Goal: Task Accomplishment & Management: Complete application form

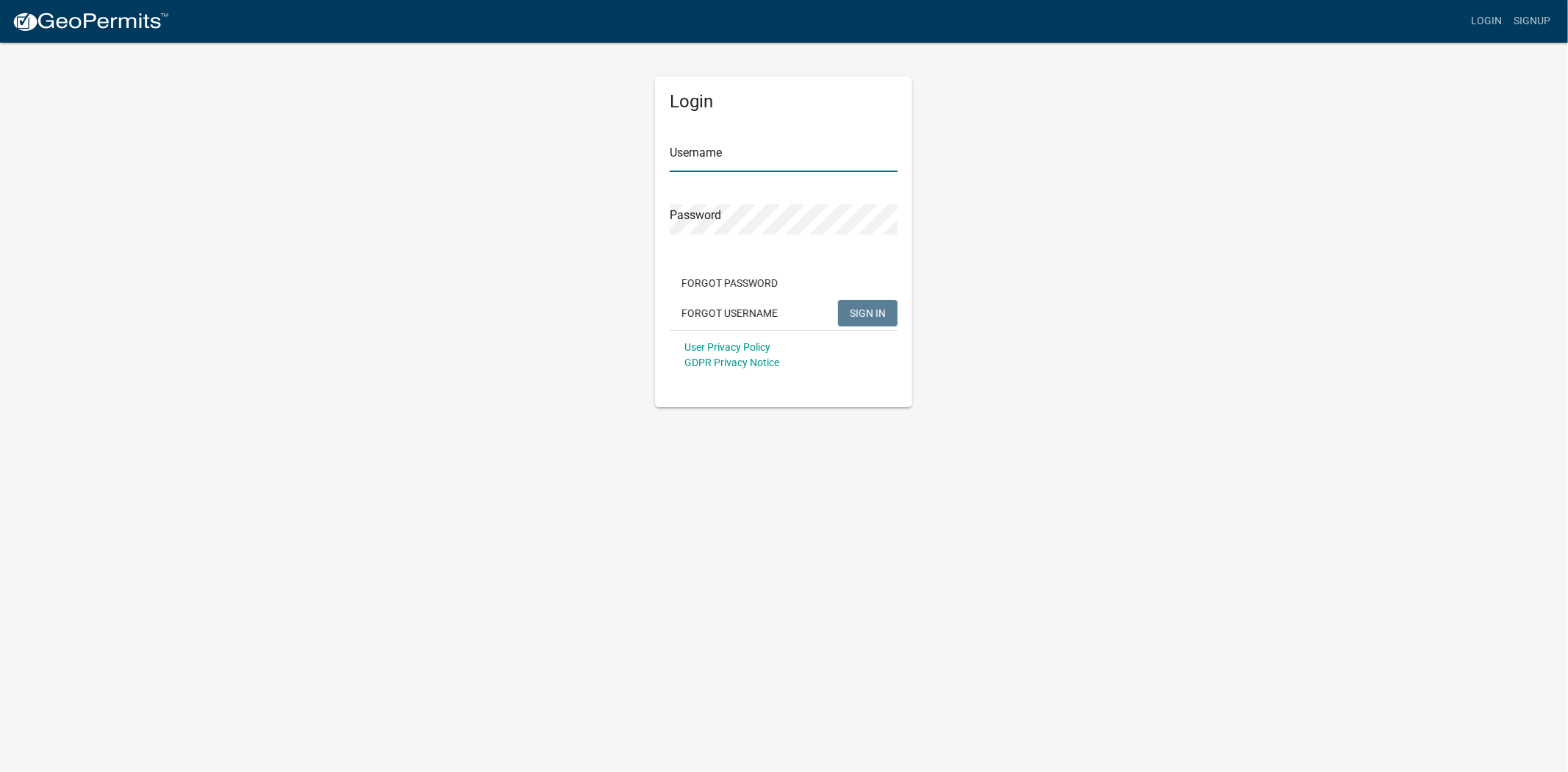
click at [746, 151] on input "Username" at bounding box center [783, 157] width 228 height 30
click at [760, 147] on input "Username" at bounding box center [783, 157] width 228 height 30
click at [719, 155] on input "Username" at bounding box center [783, 157] width 228 height 30
type input "[EMAIL_ADDRESS][DOMAIN_NAME][US_STATE]"
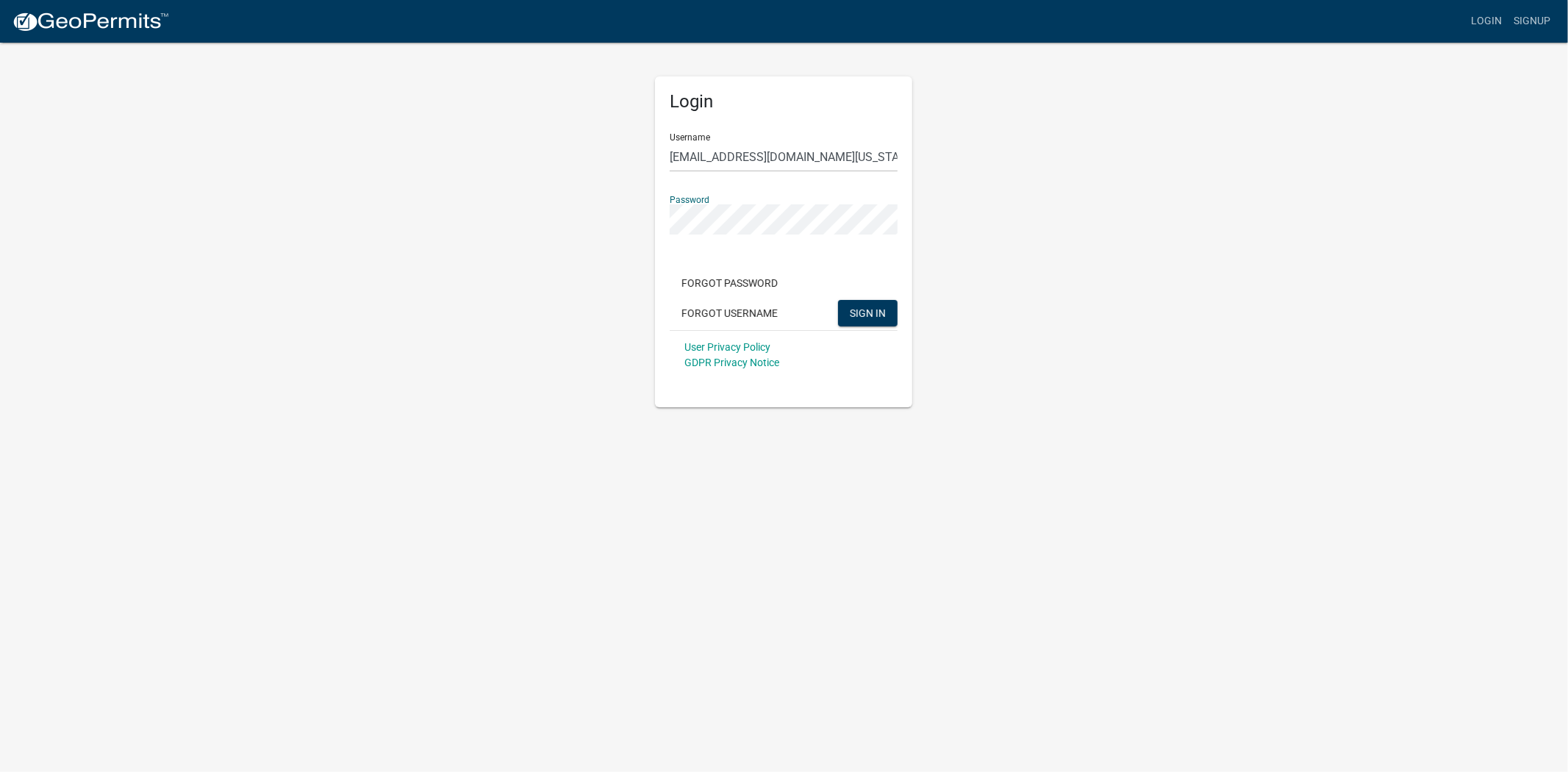
click at [838, 300] on button "SIGN IN" at bounding box center [867, 312] width 59 height 26
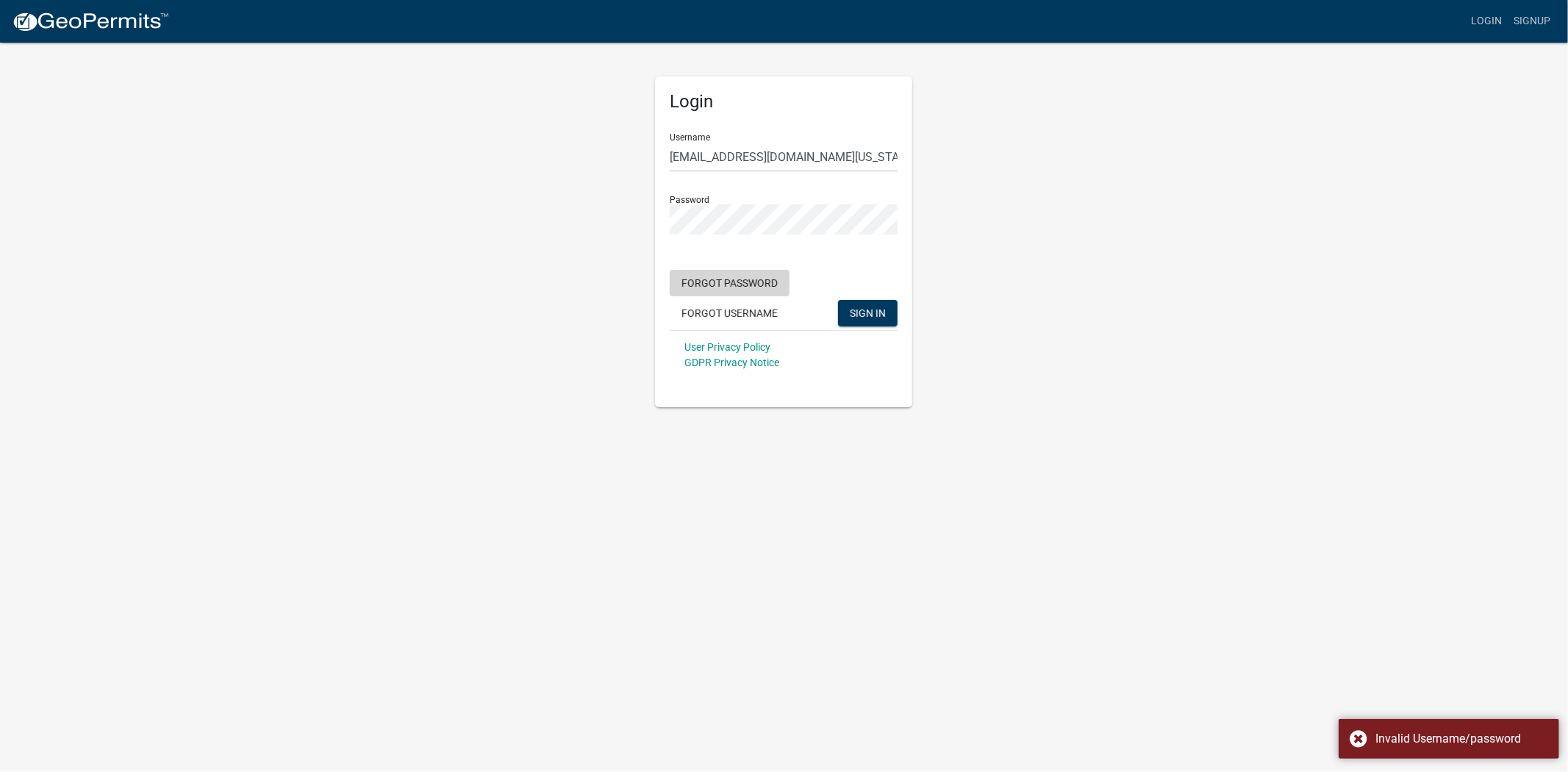
click at [767, 282] on button "Forgot Password" at bounding box center [730, 282] width 120 height 26
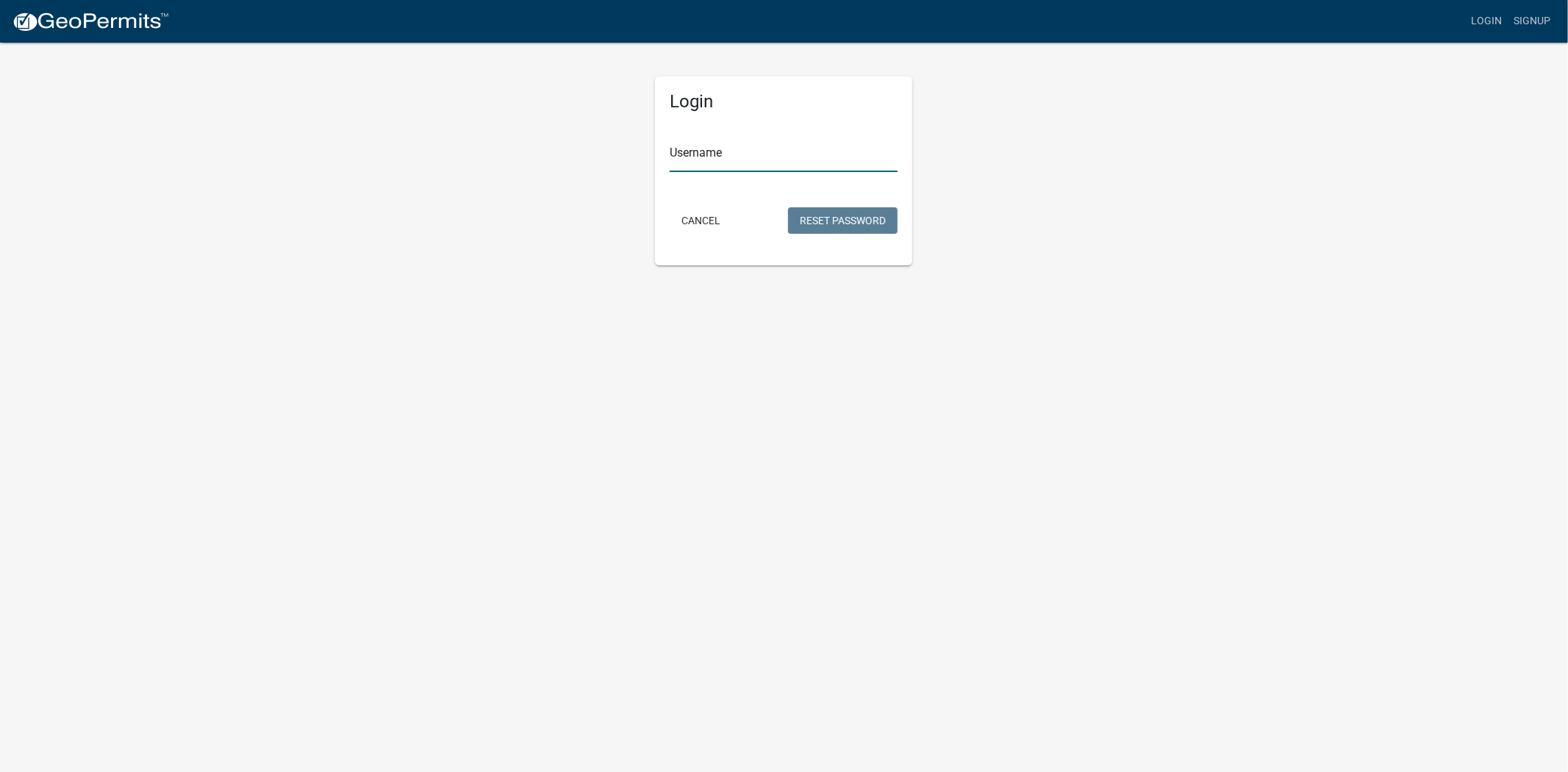
click at [719, 146] on input "Username" at bounding box center [783, 157] width 228 height 30
click at [841, 219] on button "Reset Password" at bounding box center [843, 220] width 110 height 26
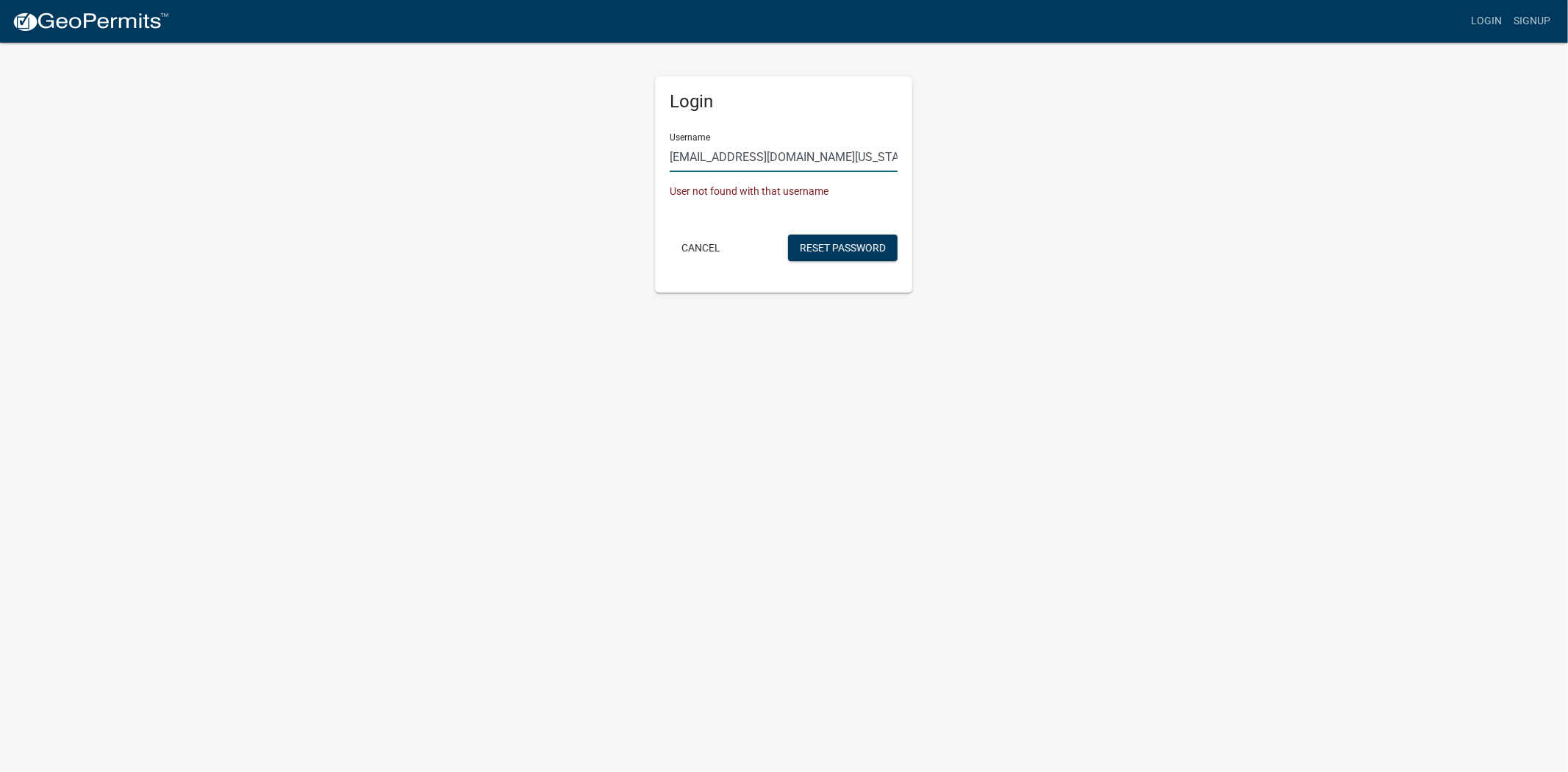
click at [879, 152] on input "[EMAIL_ADDRESS][DOMAIN_NAME][US_STATE]" at bounding box center [783, 157] width 228 height 30
drag, startPoint x: 878, startPoint y: 153, endPoint x: 722, endPoint y: 172, distance: 157.2
click at [722, 172] on form "Username [PERSON_NAME][EMAIL_ADDRESS][DOMAIN_NAME][US_STATE] User not found wit…" at bounding box center [783, 193] width 228 height 143
type input "wwilliams"
click at [834, 246] on button "Reset Password" at bounding box center [843, 247] width 110 height 26
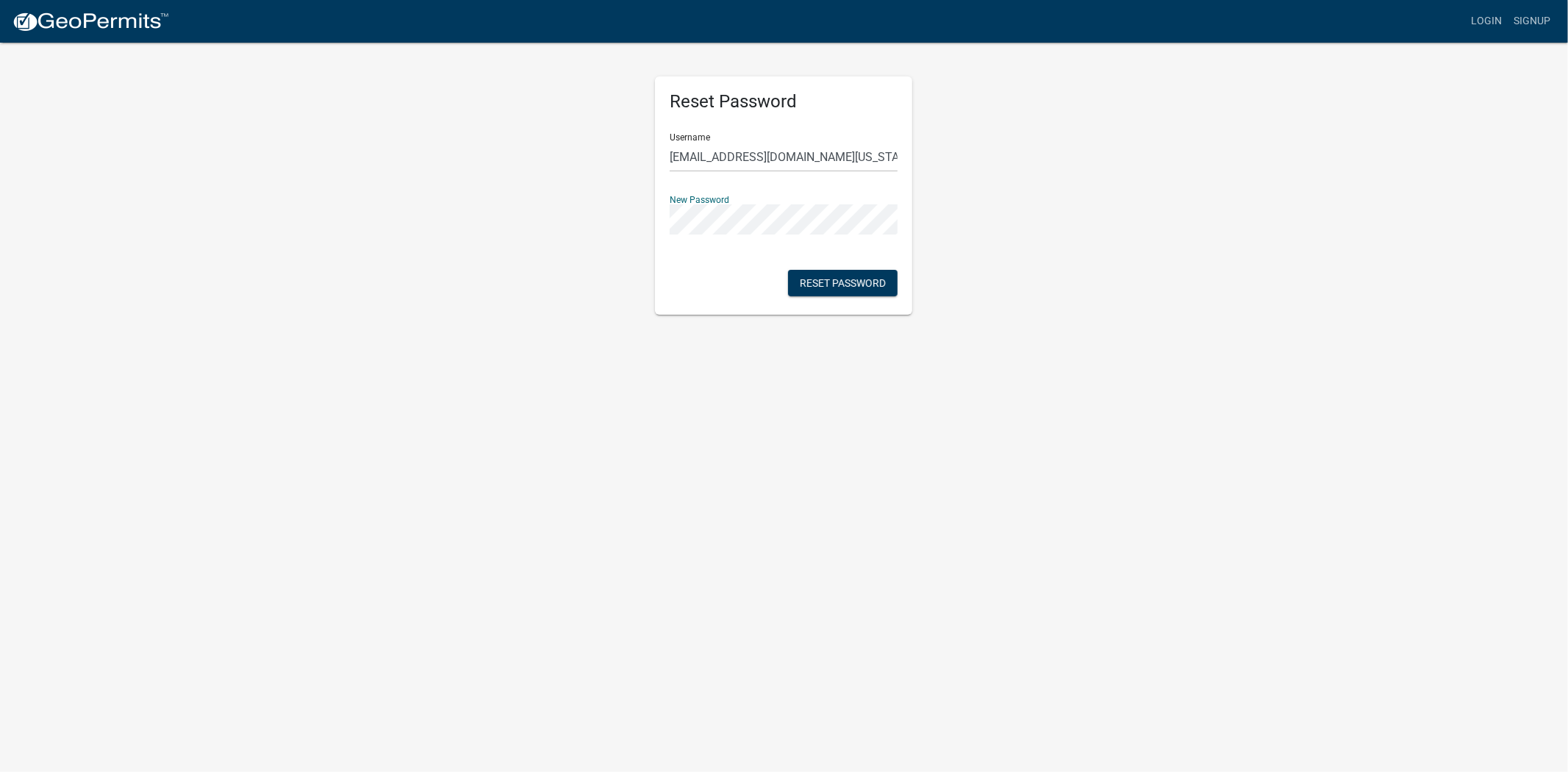
click at [578, 225] on div "Reset Password Username wwilliams@boonecounty.iowa.gov New Password Reset Passw…" at bounding box center [785, 178] width 838 height 273
click at [710, 451] on body "Internet Explorer does NOT work with GeoPermits. Get a new browser for more sec…" at bounding box center [784, 386] width 1568 height 772
click at [870, 278] on button "Reset Password" at bounding box center [843, 282] width 110 height 26
click at [503, 224] on div "Reset Password Username wwilliams@boonecounty.iowa.gov New Password Reset Passw…" at bounding box center [785, 178] width 838 height 273
click at [621, 212] on div "Reset Password Username wwilliams@boonecounty.iowa.gov New Password Reset Passw…" at bounding box center [785, 178] width 838 height 273
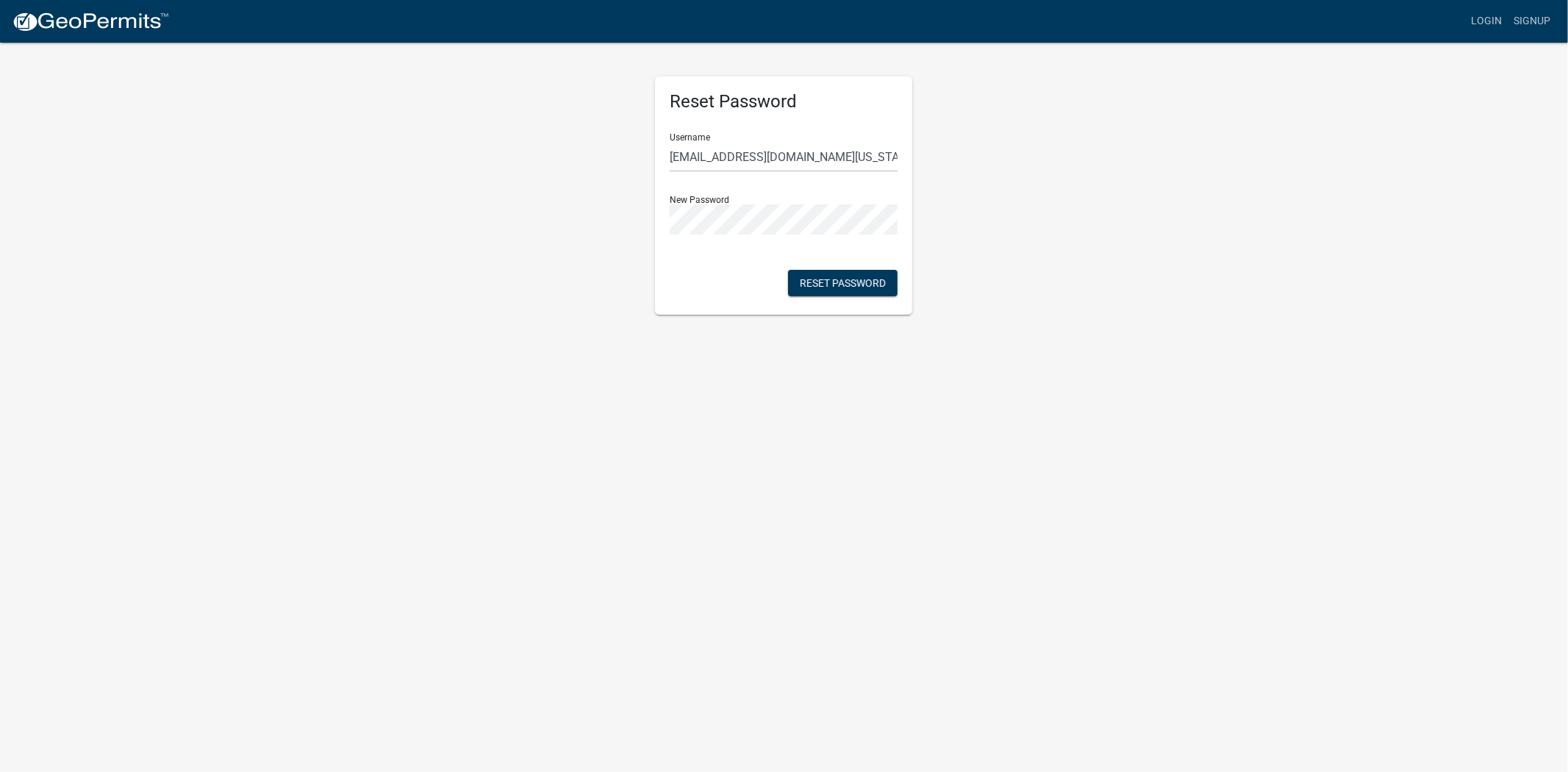
click at [685, 259] on div "Reset Password Username wwilliams@boonecounty.iowa.gov New Password Reset Passw…" at bounding box center [783, 195] width 258 height 238
click at [839, 278] on button "Reset Password" at bounding box center [843, 282] width 110 height 26
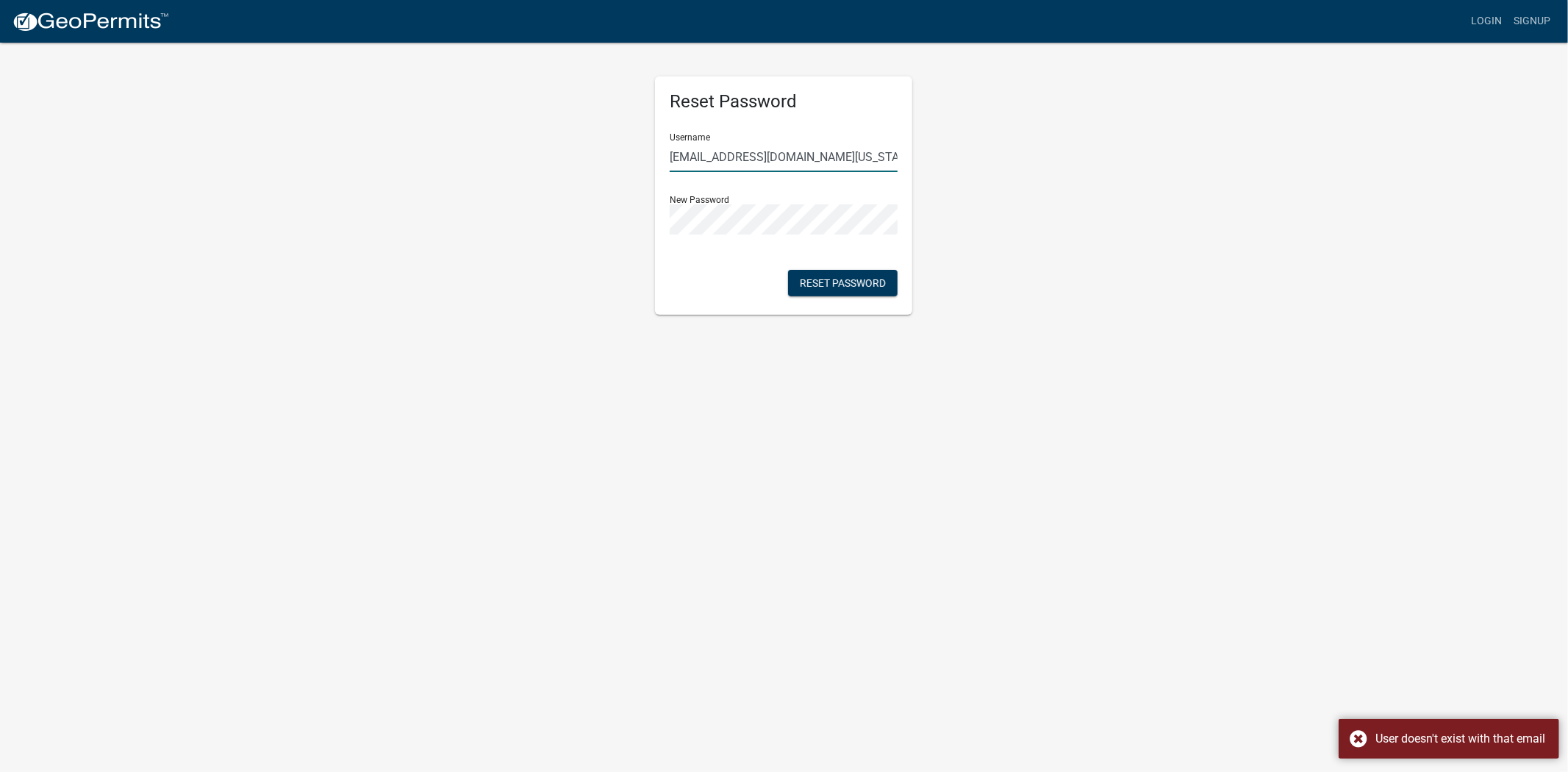
click at [844, 151] on input "[EMAIL_ADDRESS][DOMAIN_NAME][US_STATE]" at bounding box center [783, 157] width 228 height 30
drag, startPoint x: 867, startPoint y: 152, endPoint x: 723, endPoint y: 163, distance: 144.4
click at [723, 163] on input "[EMAIL_ADDRESS][DOMAIN_NAME][US_STATE]" at bounding box center [783, 157] width 228 height 30
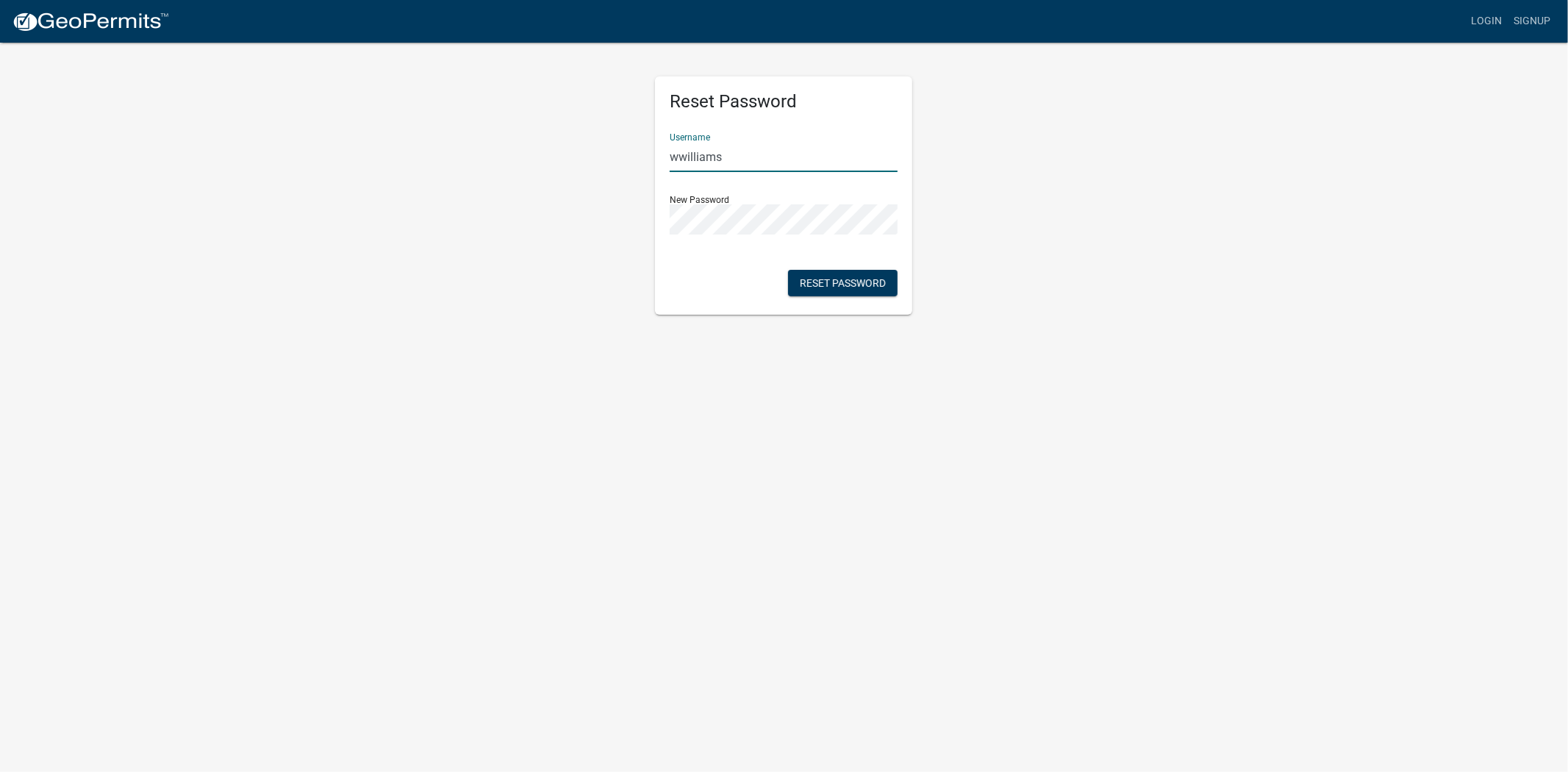
type input "wwilliams"
click at [695, 280] on div "Reset Password Username wwilliams New Password Reset Password" at bounding box center [783, 195] width 258 height 238
click at [846, 276] on button "Reset Password" at bounding box center [843, 282] width 110 height 26
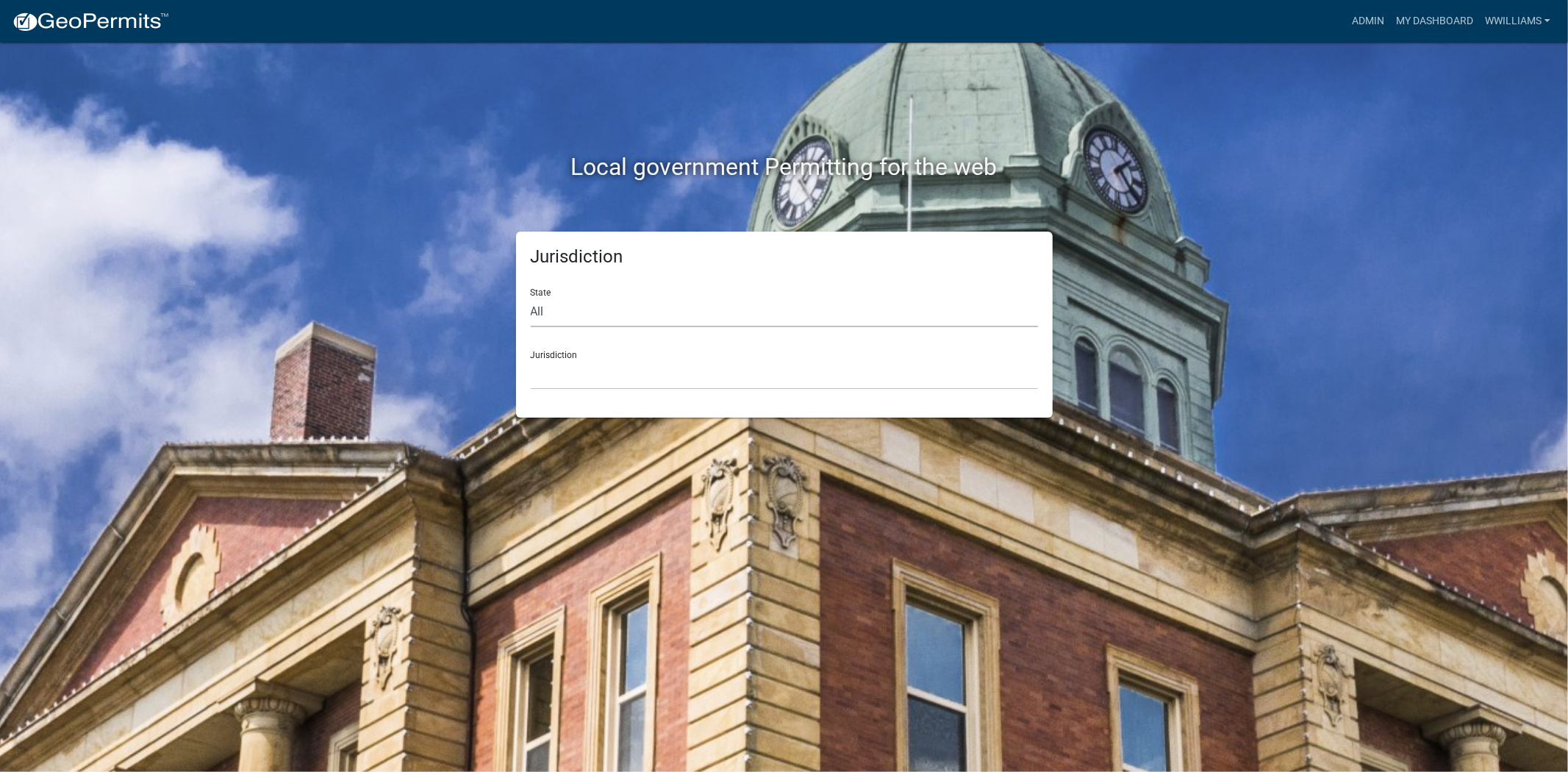
click at [614, 317] on select "All Colorado Georgia Indiana Iowa Kansas Minnesota Ohio South Carolina Wisconsin" at bounding box center [785, 312] width 508 height 30
select select "Iowa"
click at [531, 297] on select "All Colorado Georgia Indiana Iowa Kansas Minnesota Ohio South Carolina Wisconsin" at bounding box center [785, 312] width 508 height 30
click at [606, 369] on select "Boone County, Iowa Butler County, Iowa Cerro Gordo County, Iowa City of Harlan,…" at bounding box center [785, 375] width 508 height 30
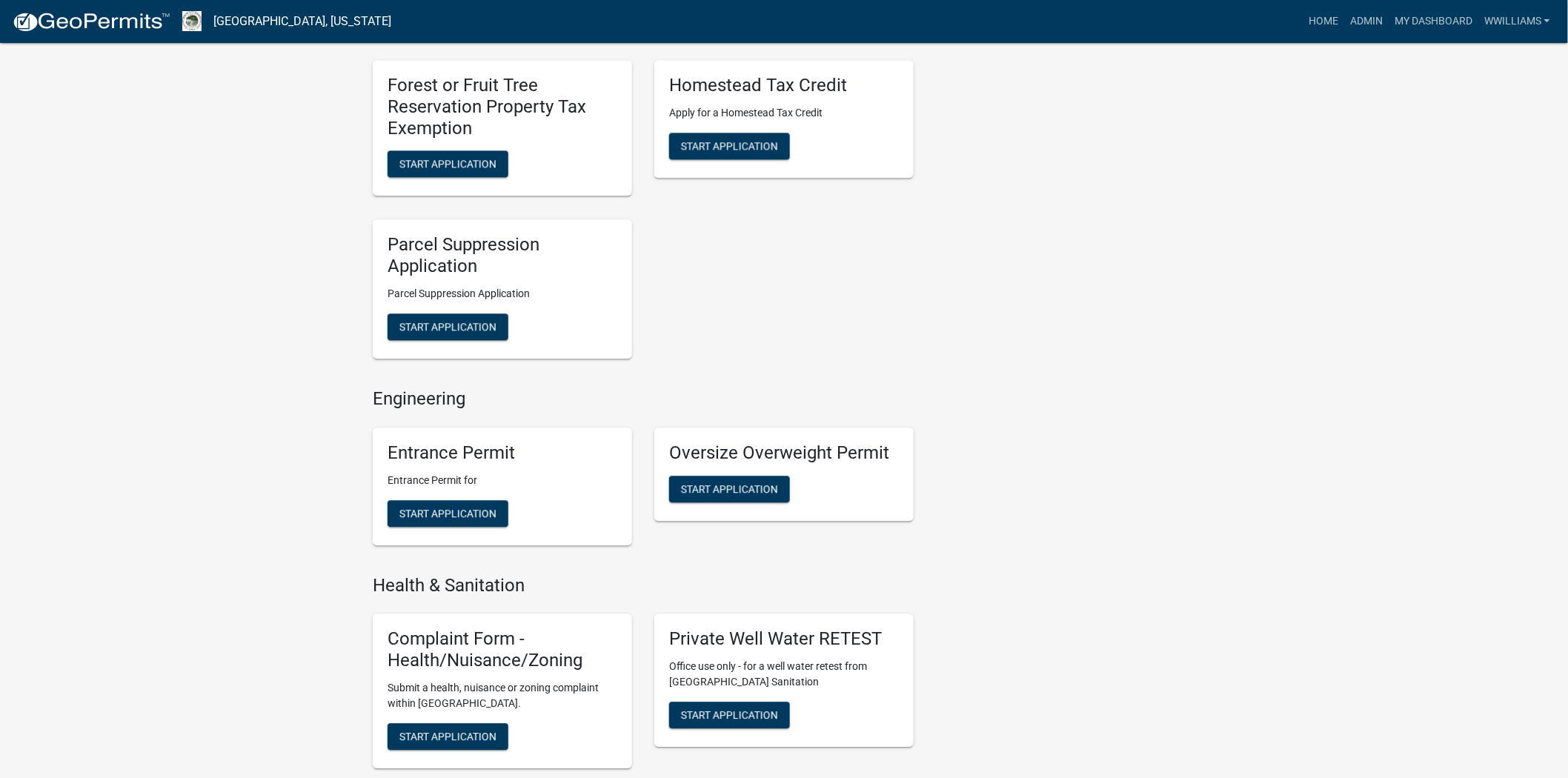
scroll to position [1482, 0]
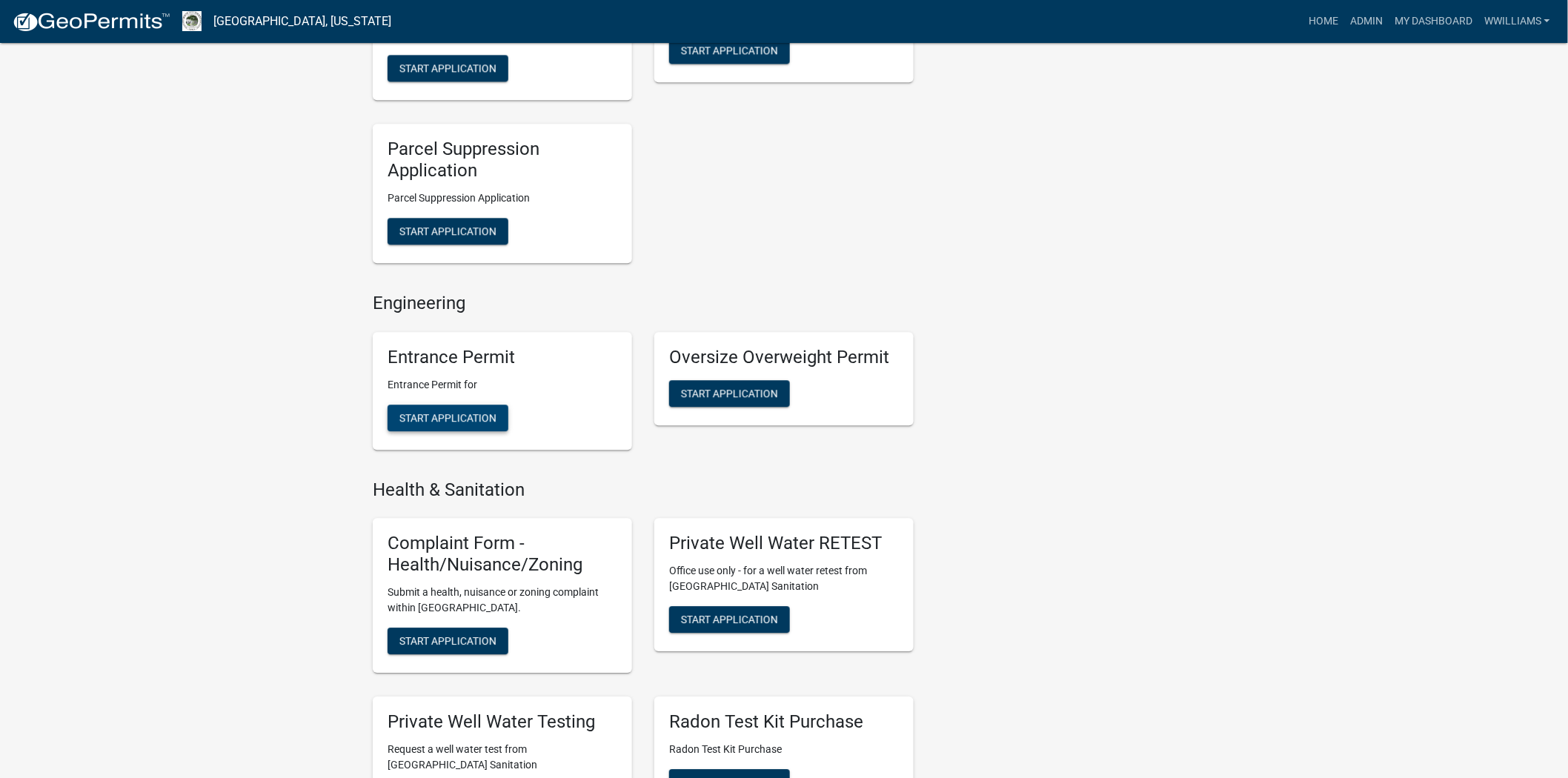
click at [457, 411] on span "Start Application" at bounding box center [448, 417] width 97 height 12
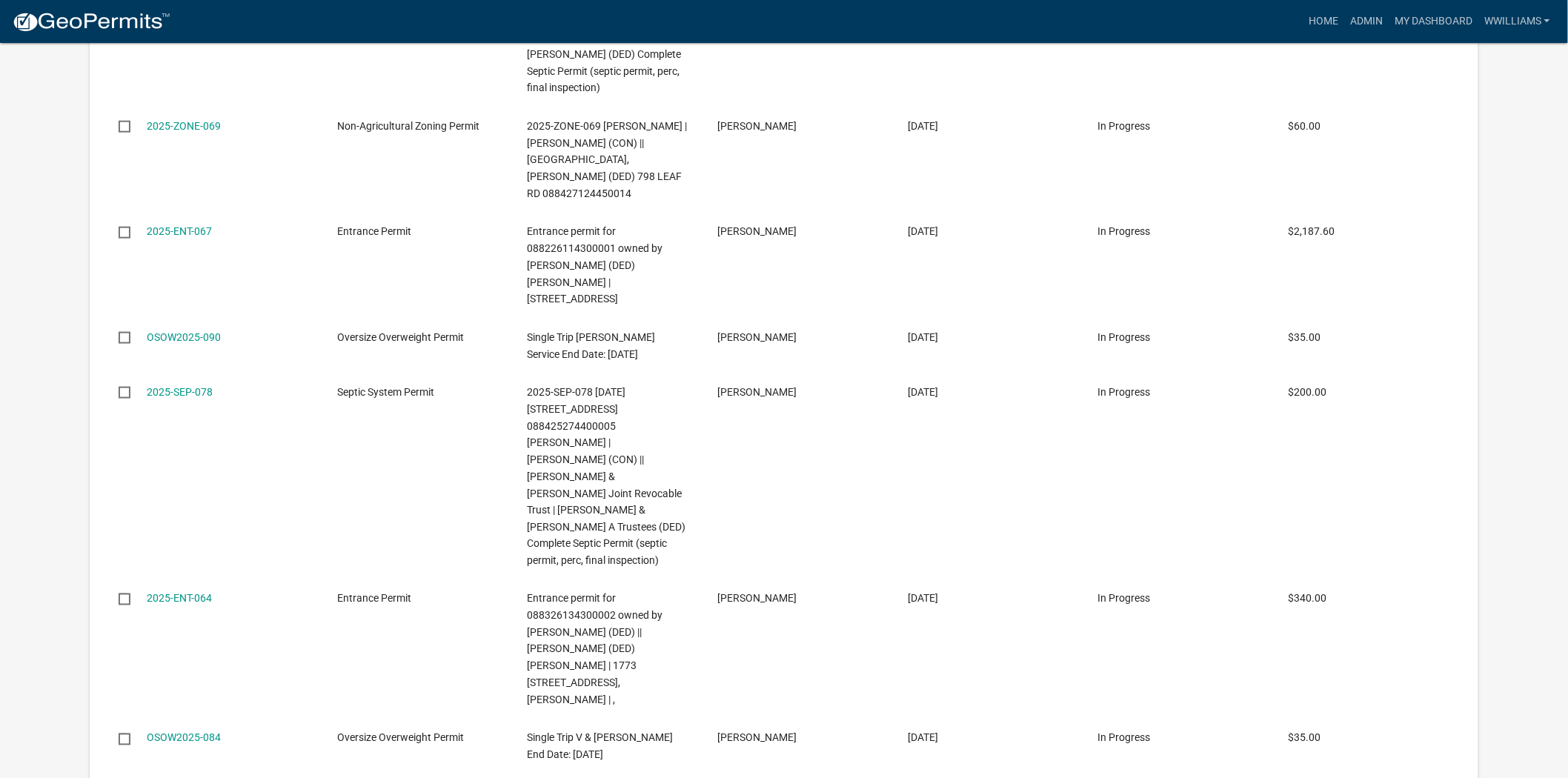
scroll to position [823, 0]
